Goal: Obtain resource: Download file/media

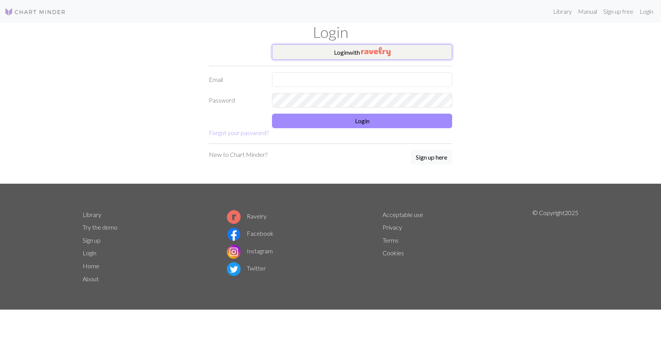
click at [331, 47] on button "Login with" at bounding box center [362, 51] width 180 height 15
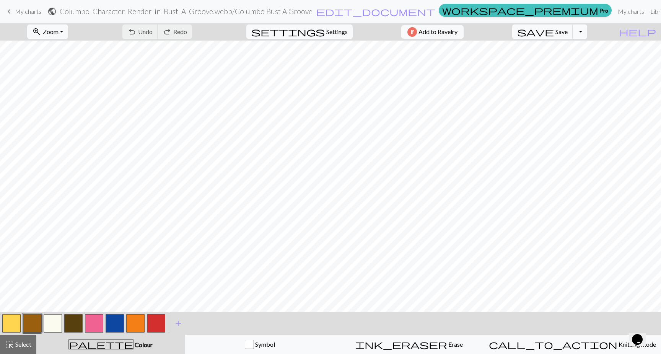
click at [587, 31] on button "Toggle Dropdown" at bounding box center [580, 31] width 15 height 15
click at [568, 31] on span "Save" at bounding box center [561, 31] width 12 height 7
click at [587, 35] on button "Toggle Dropdown" at bounding box center [580, 31] width 15 height 15
click at [577, 59] on button "save_alt Download" at bounding box center [524, 61] width 126 height 12
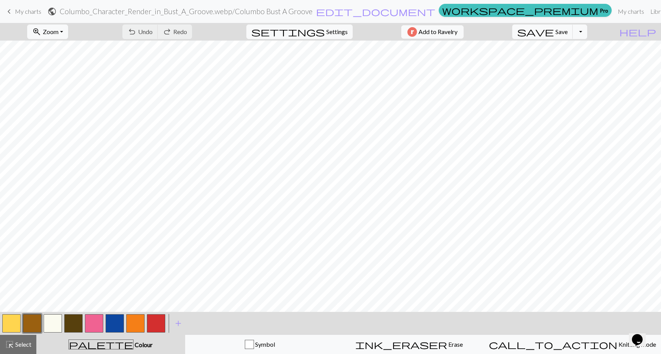
click at [34, 13] on span "My charts" at bounding box center [28, 11] width 26 height 7
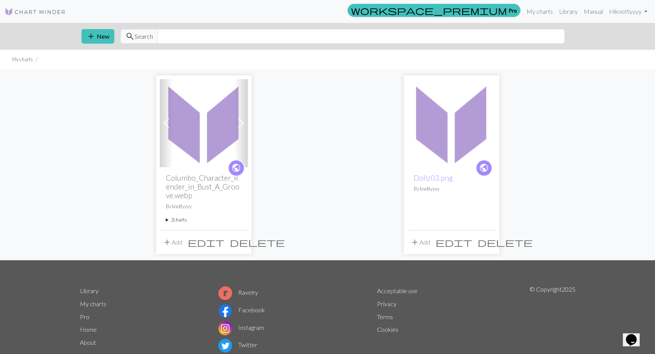
click at [431, 145] on img at bounding box center [452, 123] width 88 height 88
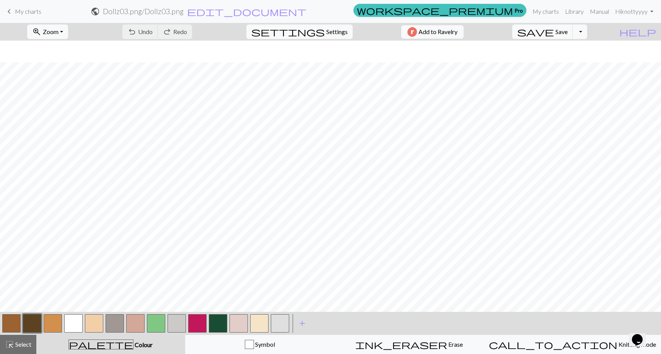
scroll to position [32, 0]
drag, startPoint x: 181, startPoint y: 326, endPoint x: 143, endPoint y: 325, distance: 37.1
click at [143, 325] on div at bounding box center [145, 323] width 289 height 21
click at [33, 12] on span "My charts" at bounding box center [28, 11] width 26 height 7
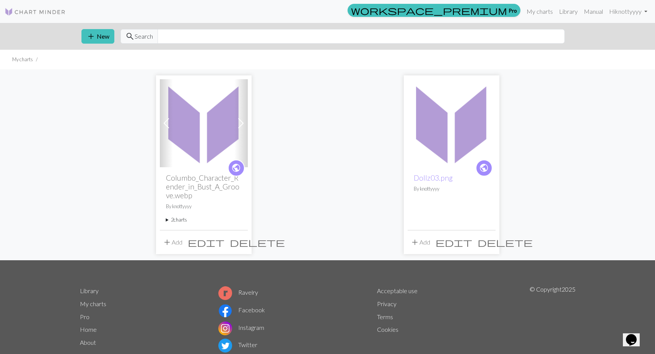
click at [189, 131] on img at bounding box center [204, 123] width 88 height 88
